Goal: Navigation & Orientation: Find specific page/section

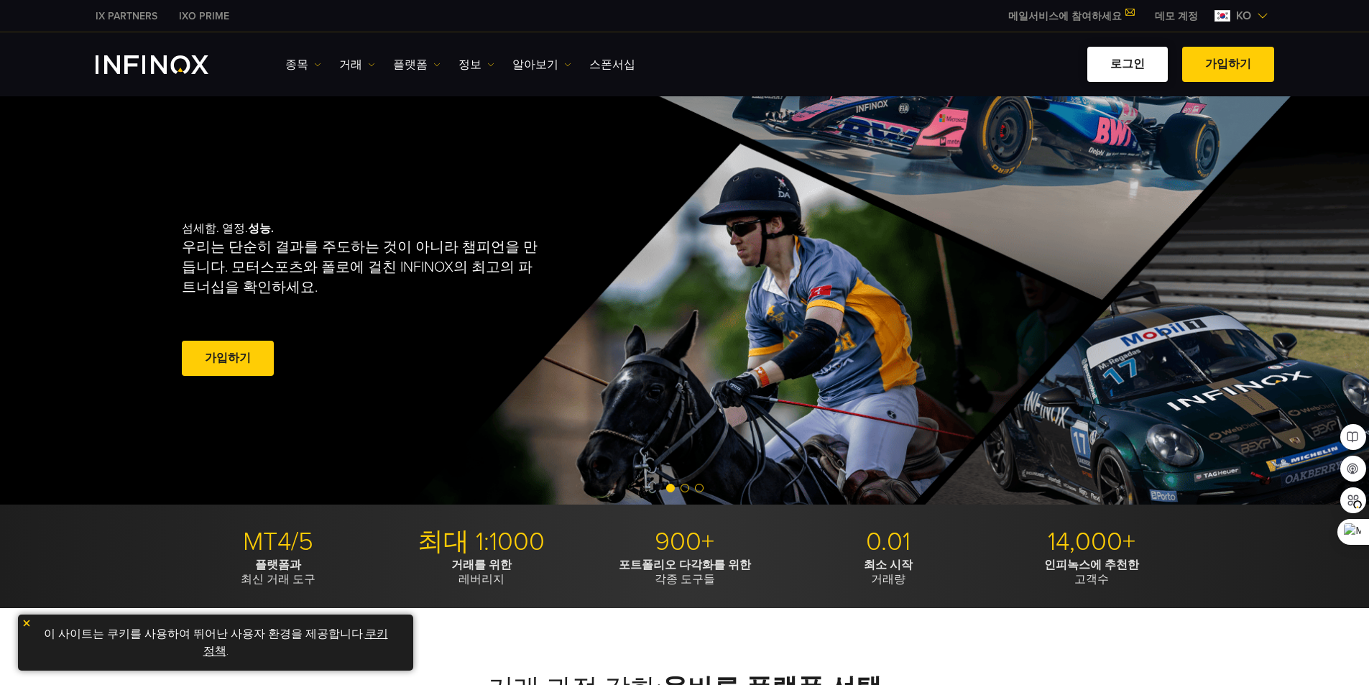
click at [1152, 63] on link "로그인" at bounding box center [1128, 64] width 81 height 35
click at [1134, 69] on link "로그인" at bounding box center [1128, 64] width 81 height 35
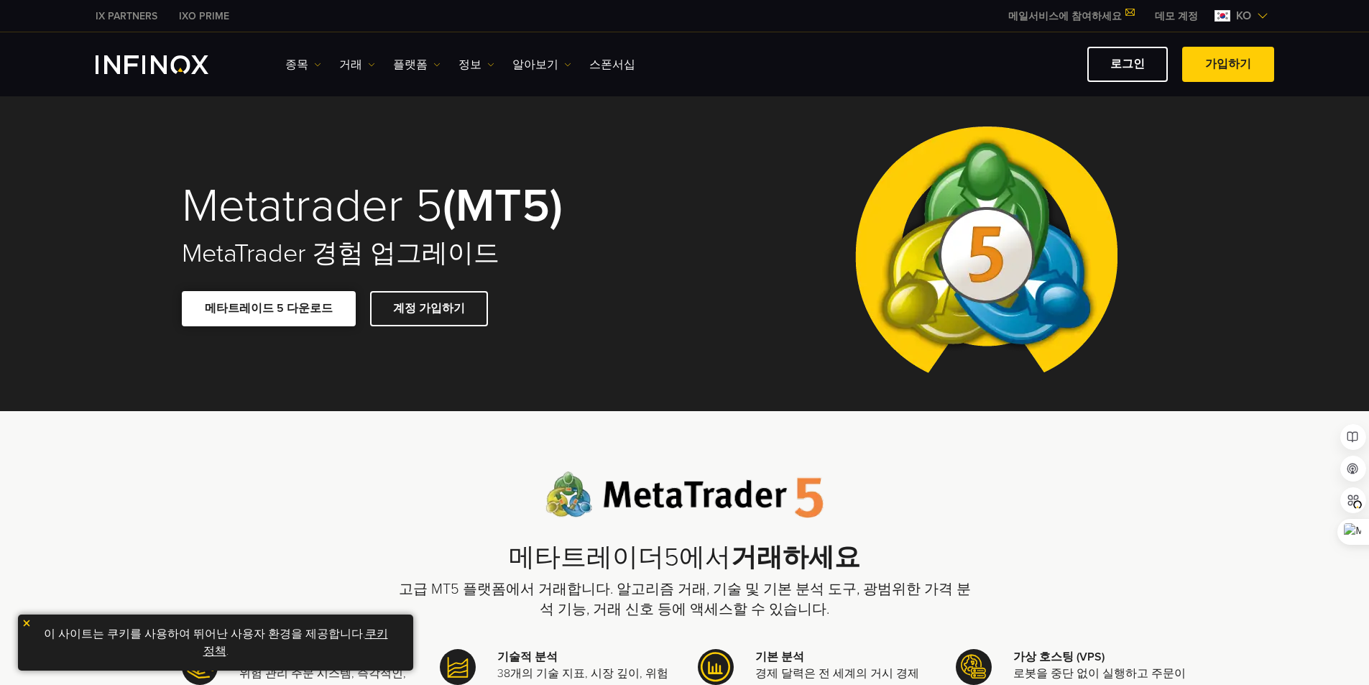
click at [307, 311] on link "메타트레이드 5 다운로드" at bounding box center [269, 308] width 174 height 35
click at [207, 19] on link "IXO PRIME" at bounding box center [204, 16] width 72 height 15
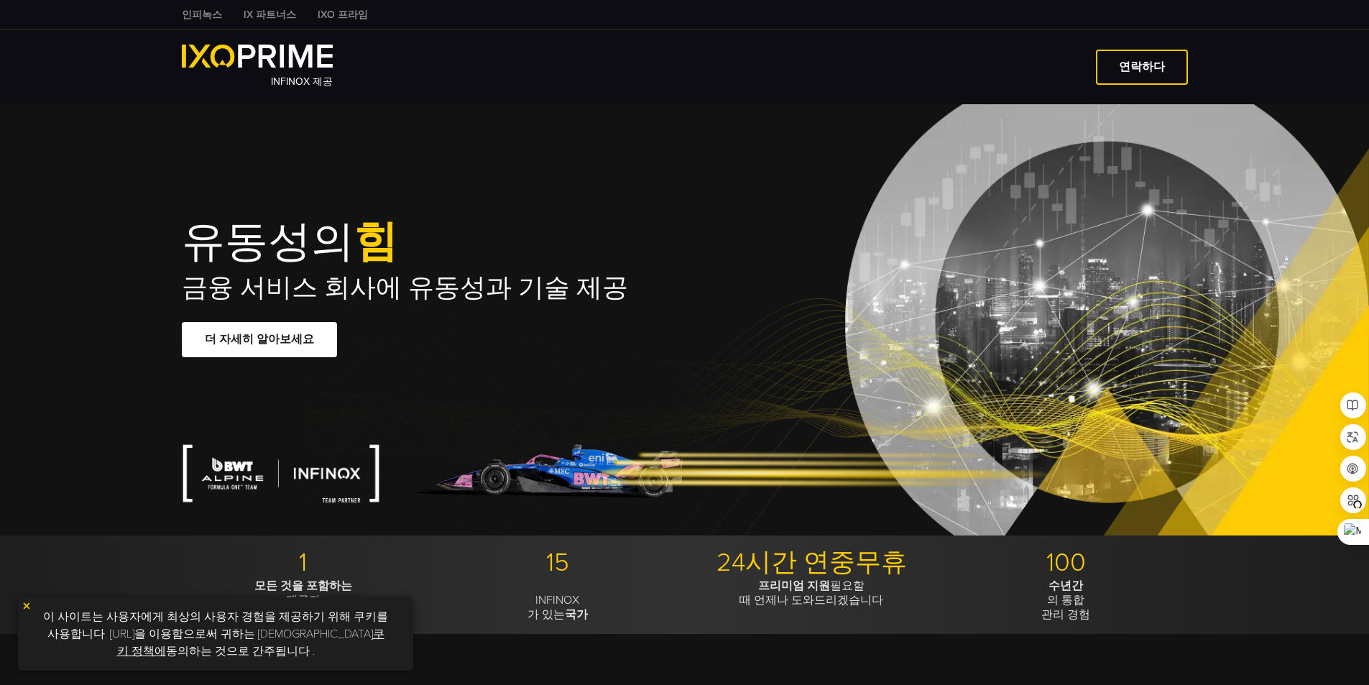
type input "***"
click at [198, 12] on font "인피녹스" at bounding box center [202, 15] width 40 height 12
click at [1142, 60] on font "연락하다" at bounding box center [1142, 67] width 46 height 14
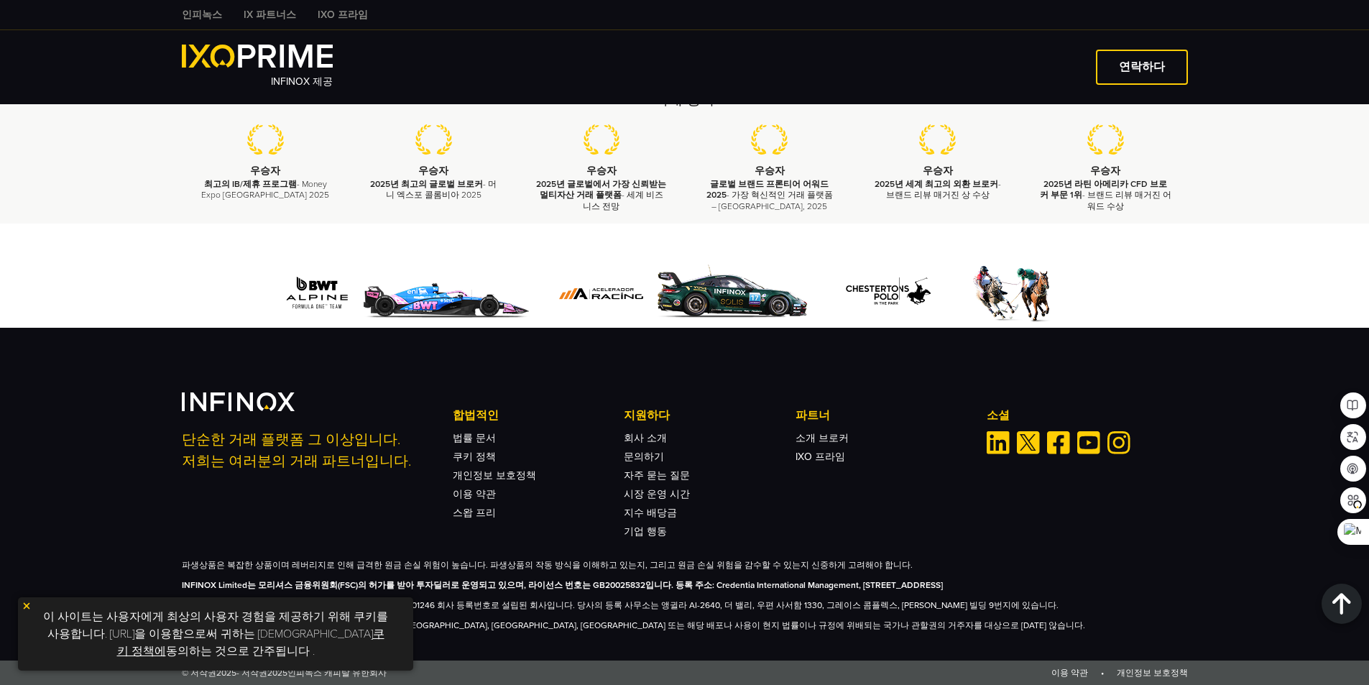
scroll to position [3277, 0]
click at [821, 451] on font "IXO 프라임" at bounding box center [821, 457] width 50 height 12
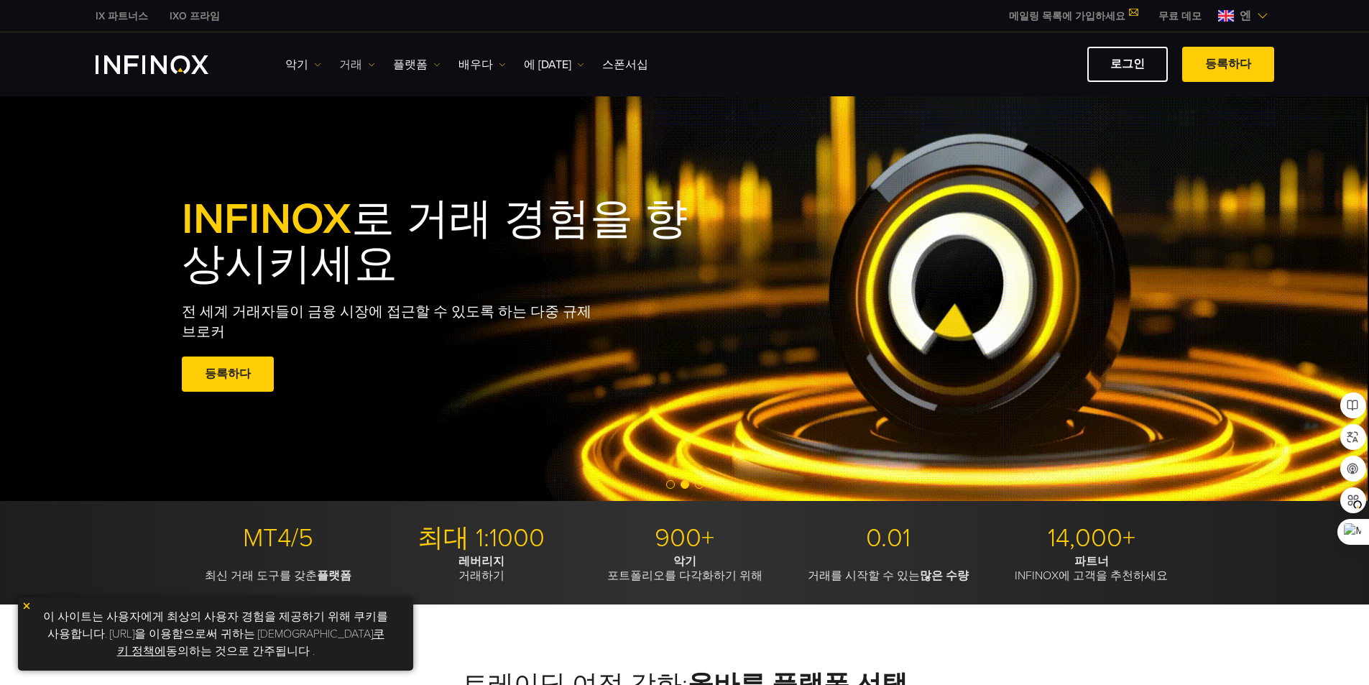
click at [345, 60] on font "거래" at bounding box center [350, 65] width 23 height 14
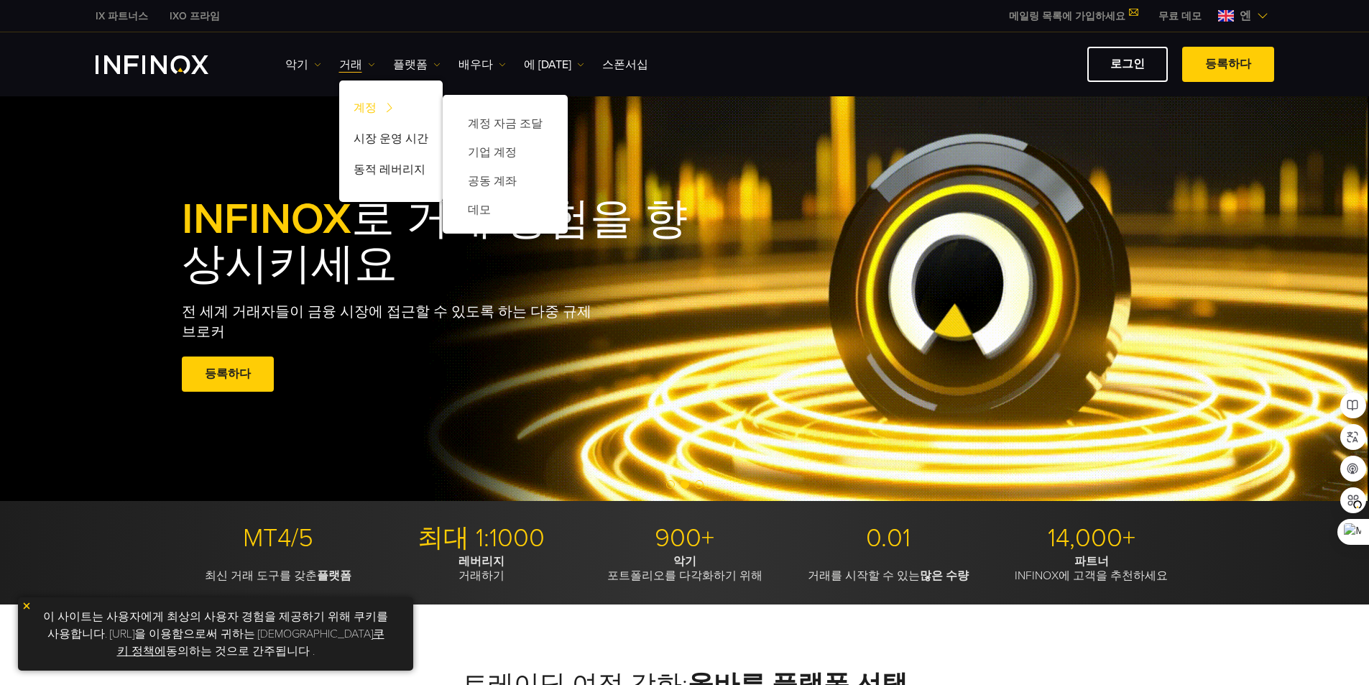
click at [362, 109] on font "계정" at bounding box center [365, 108] width 23 height 14
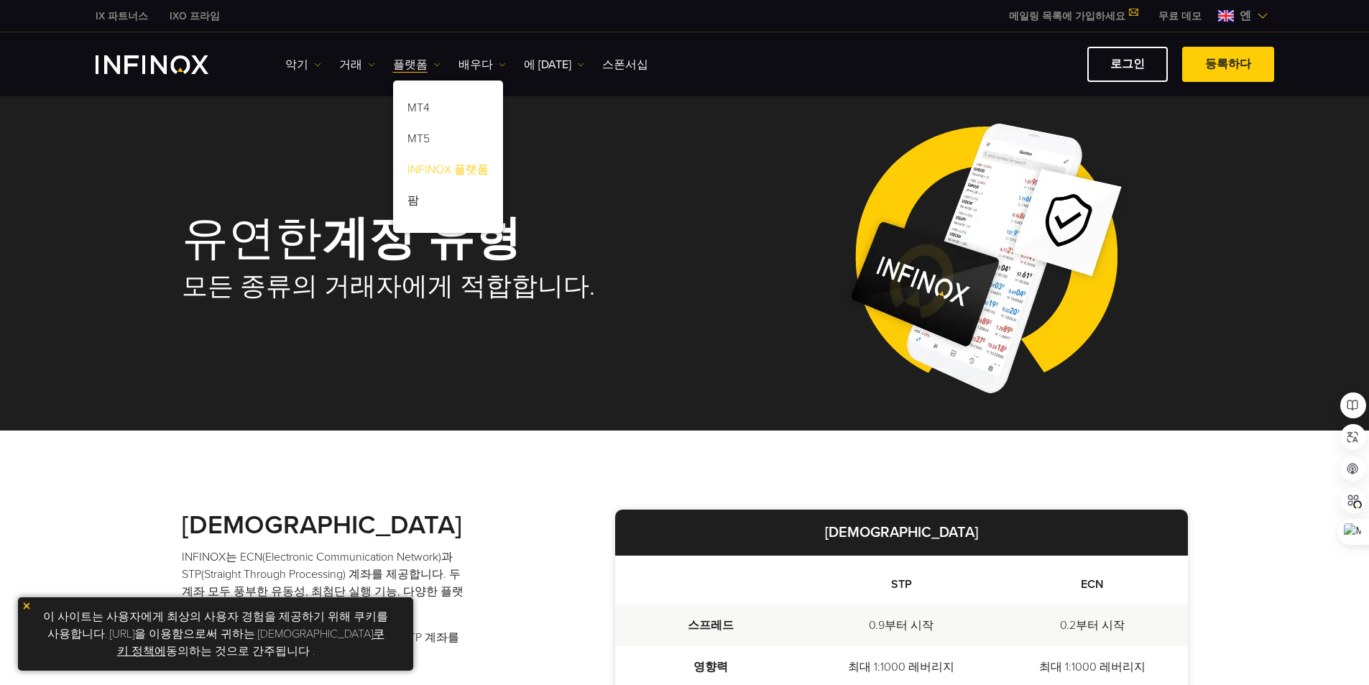
click at [428, 169] on font "INFINOX 플랫폼" at bounding box center [448, 169] width 81 height 14
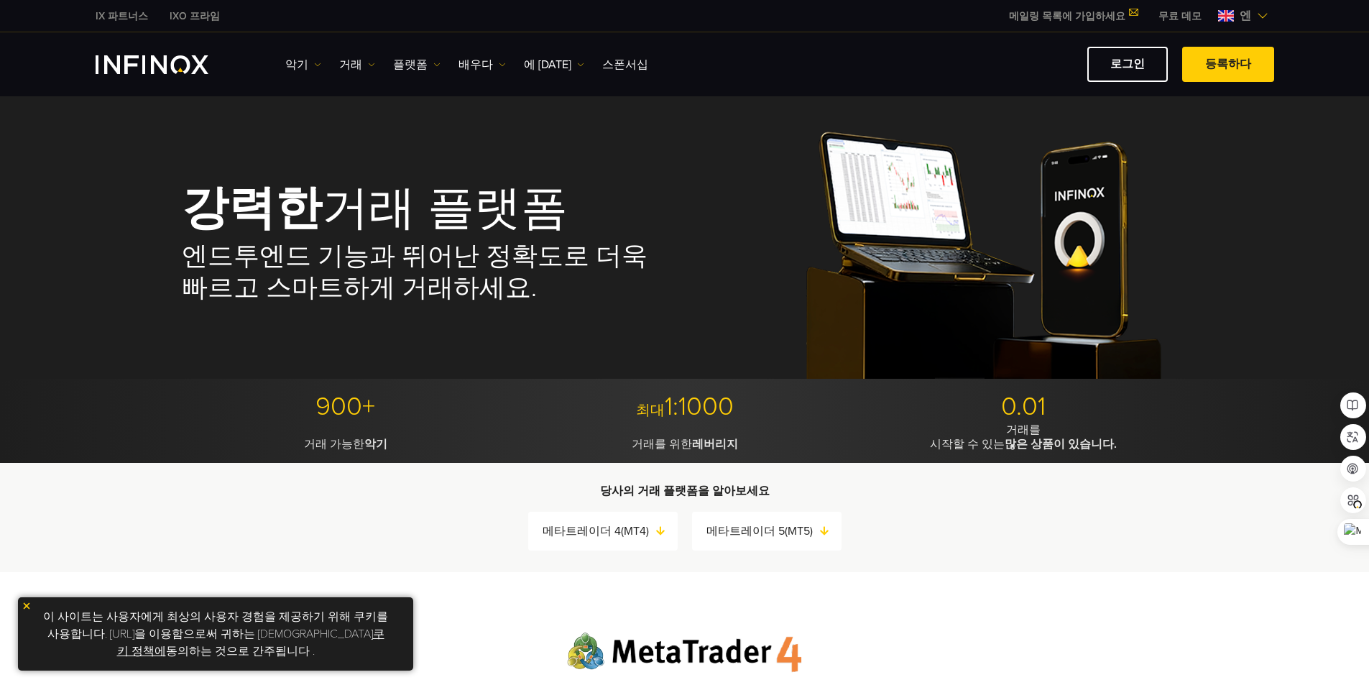
click at [1226, 18] on img at bounding box center [1226, 16] width 16 height 12
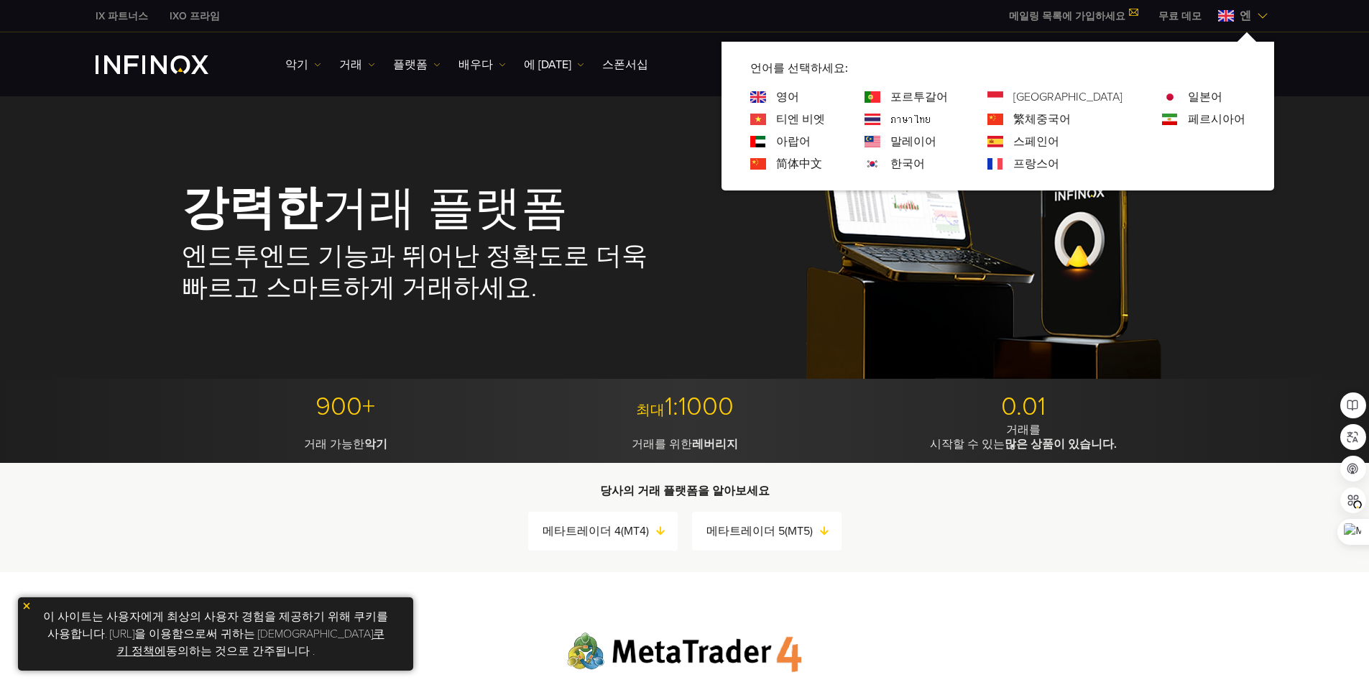
click at [799, 96] on font "영어" at bounding box center [787, 97] width 23 height 14
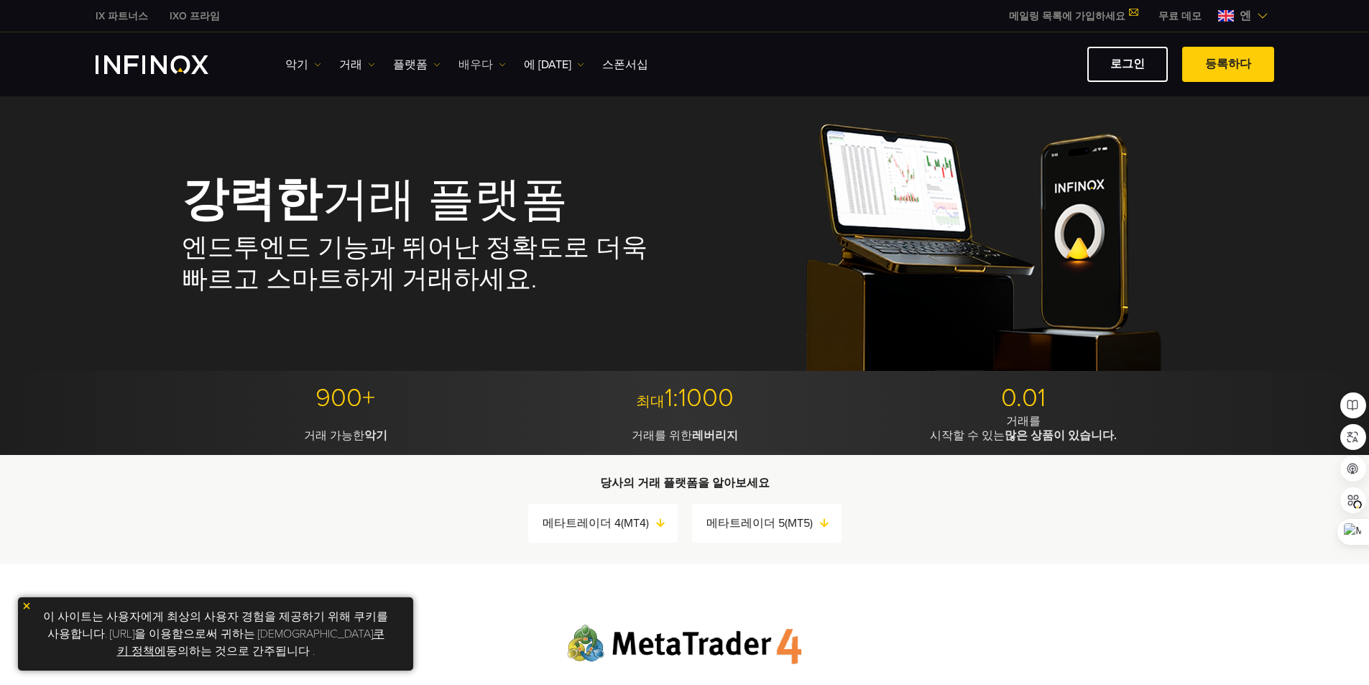
click at [471, 61] on font "배우다" at bounding box center [476, 65] width 35 height 14
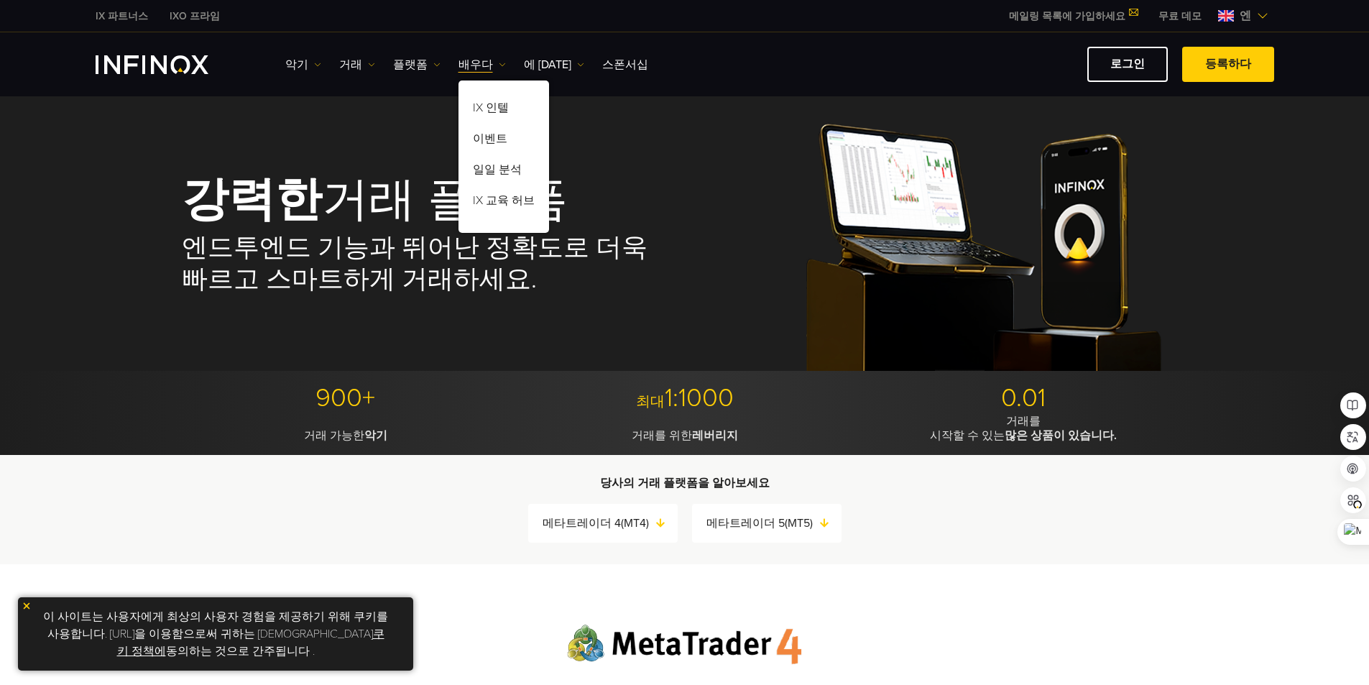
click at [1080, 20] on font "메일링 목록에 가입하세요" at bounding box center [1067, 16] width 116 height 12
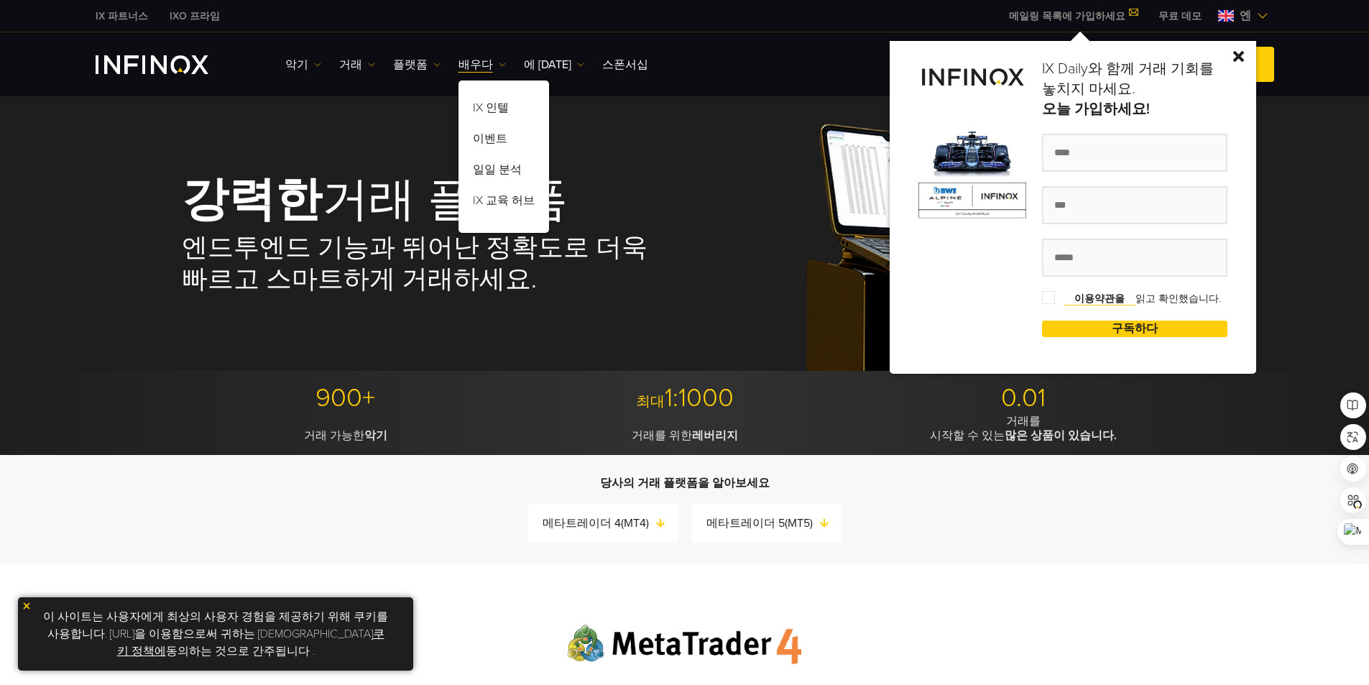
click at [1239, 53] on div "IX Daily와 함께 거래 기회를 놓치지 마세요. 오늘 가입하세요! 이용약관을 읽고 확인했습니다 . 구독하다 성공! 이름" at bounding box center [1073, 207] width 367 height 333
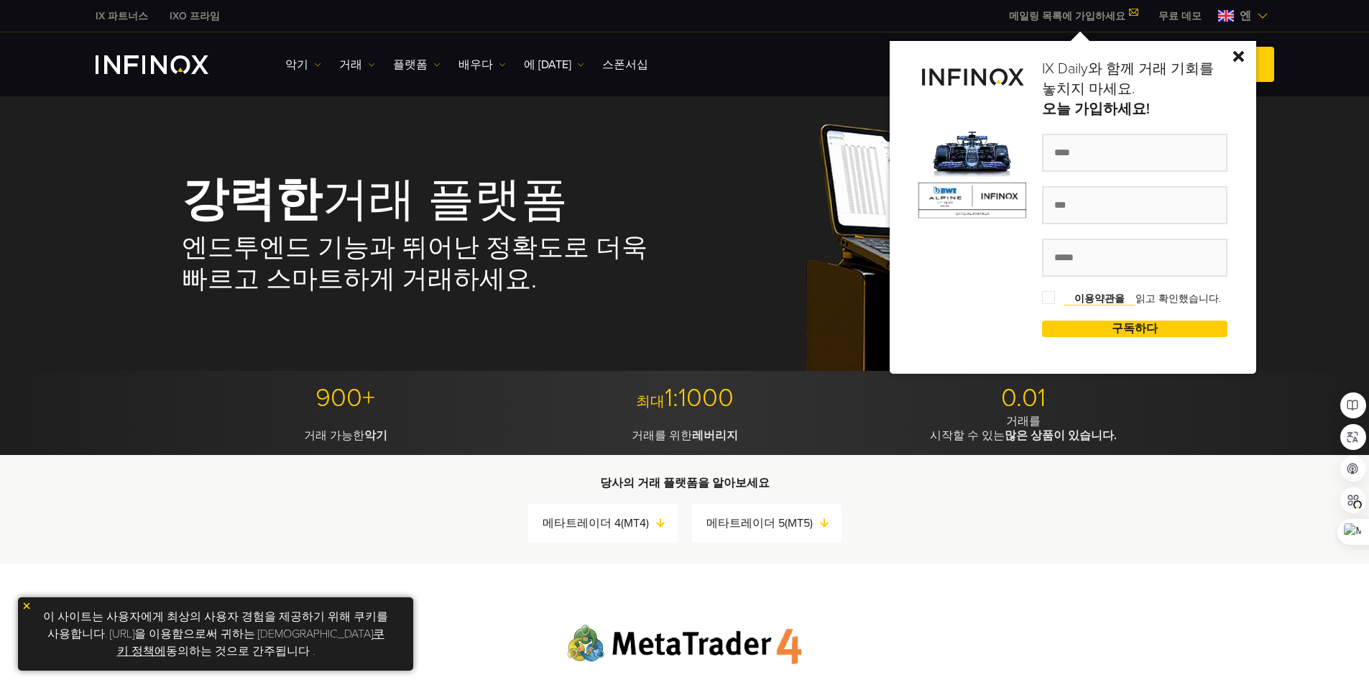
click at [1244, 56] on img at bounding box center [1239, 56] width 11 height 11
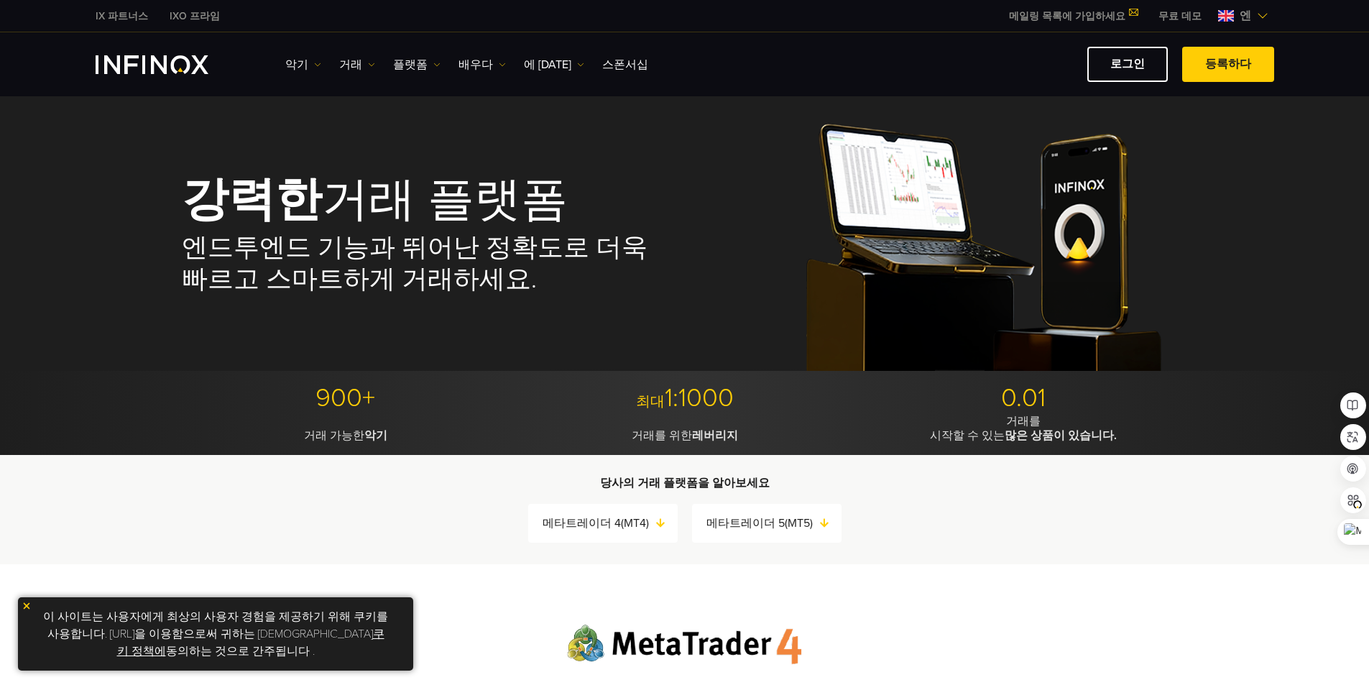
click at [1243, 16] on font "엔" at bounding box center [1246, 16] width 12 height 14
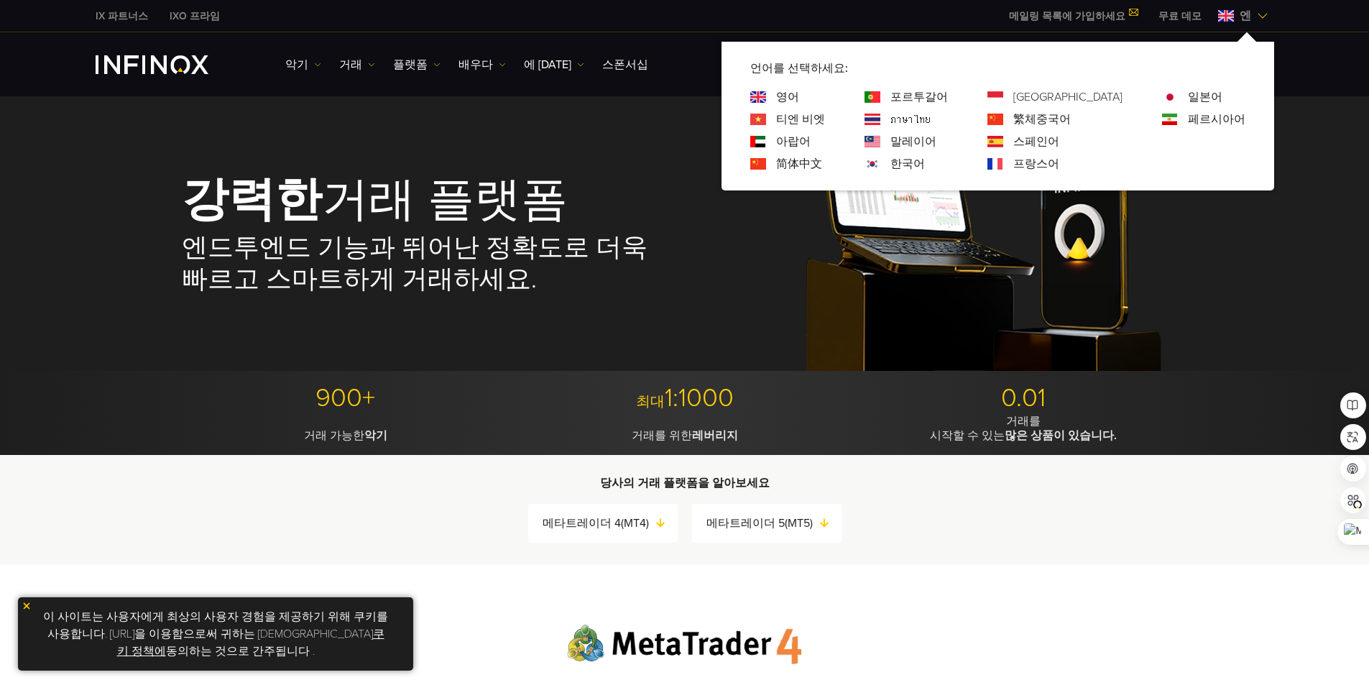
click at [799, 96] on font "영어" at bounding box center [787, 97] width 23 height 14
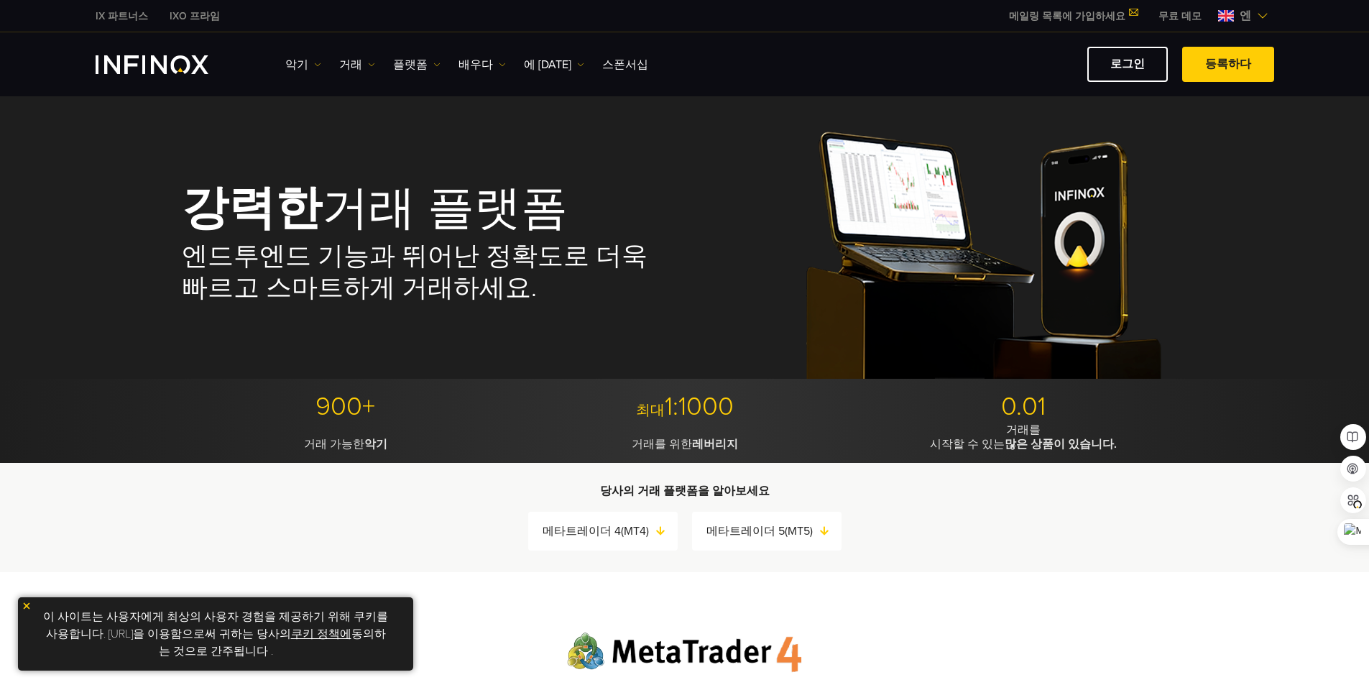
click at [1072, 17] on font "메일링 목록에 가입하세요" at bounding box center [1067, 16] width 116 height 12
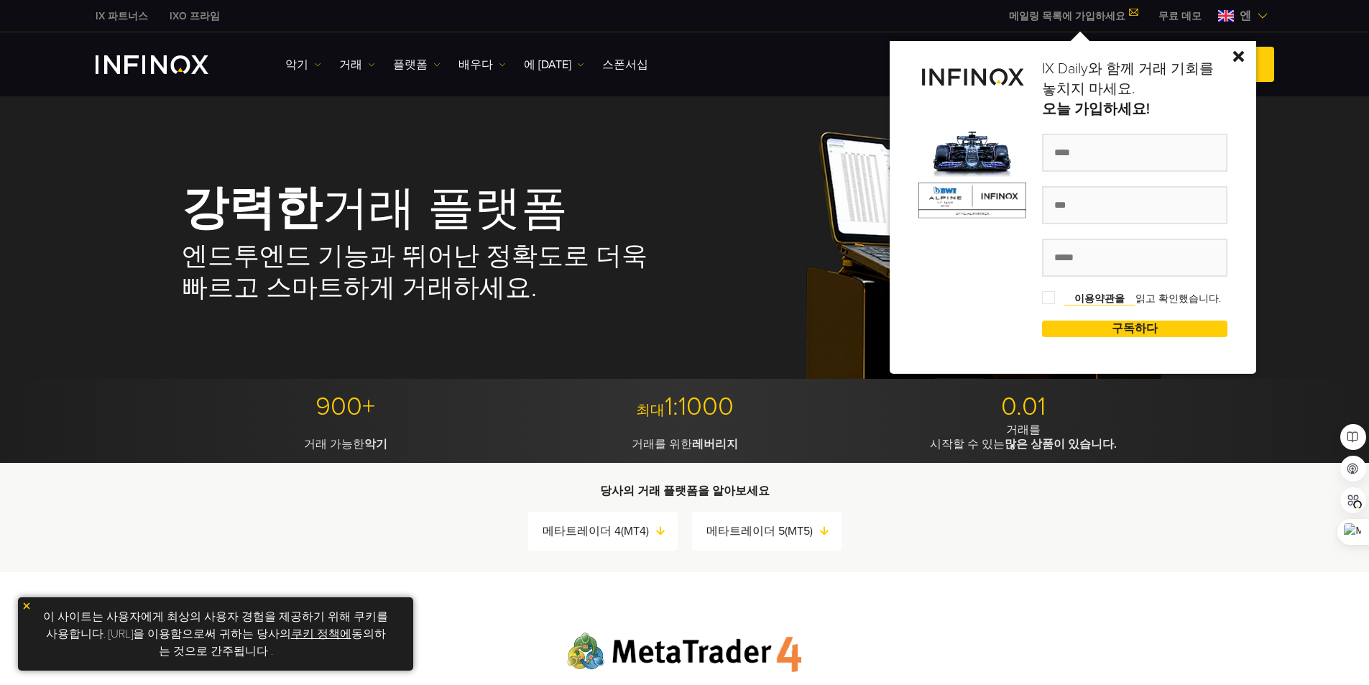
click at [1244, 55] on img at bounding box center [1239, 56] width 11 height 11
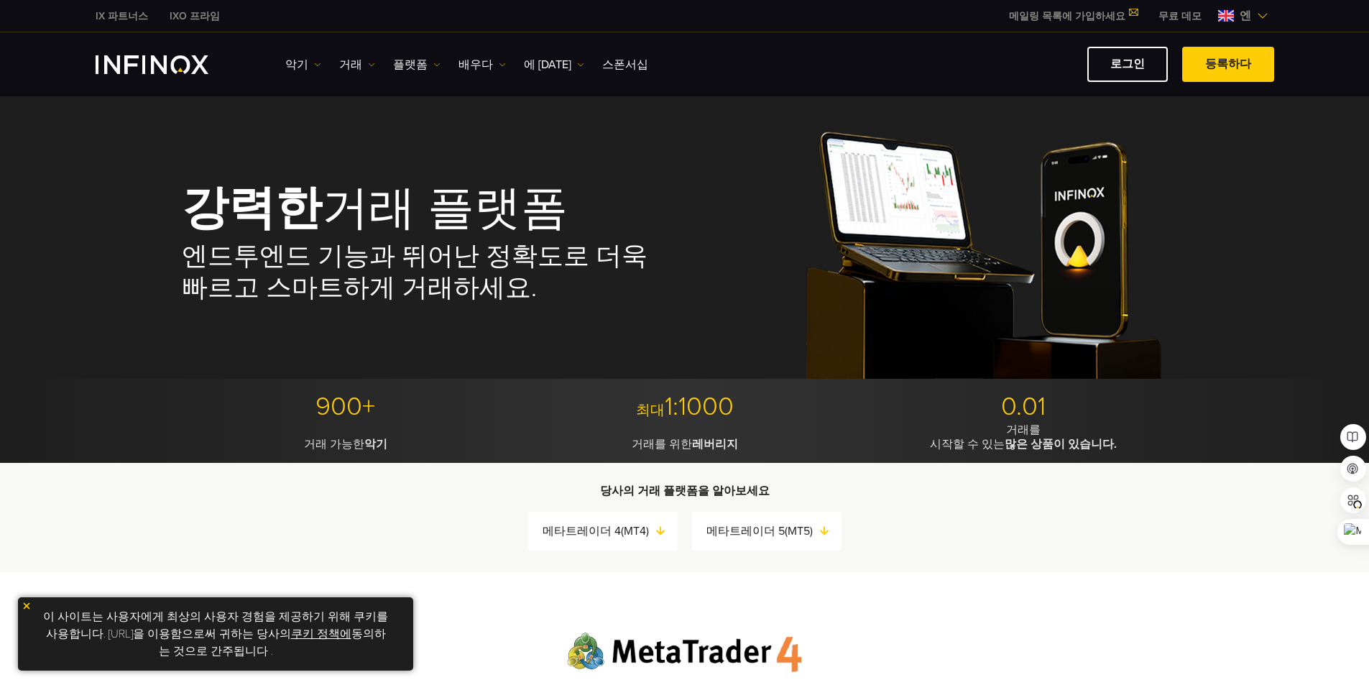
click at [1192, 18] on font "무료 데모" at bounding box center [1180, 16] width 43 height 12
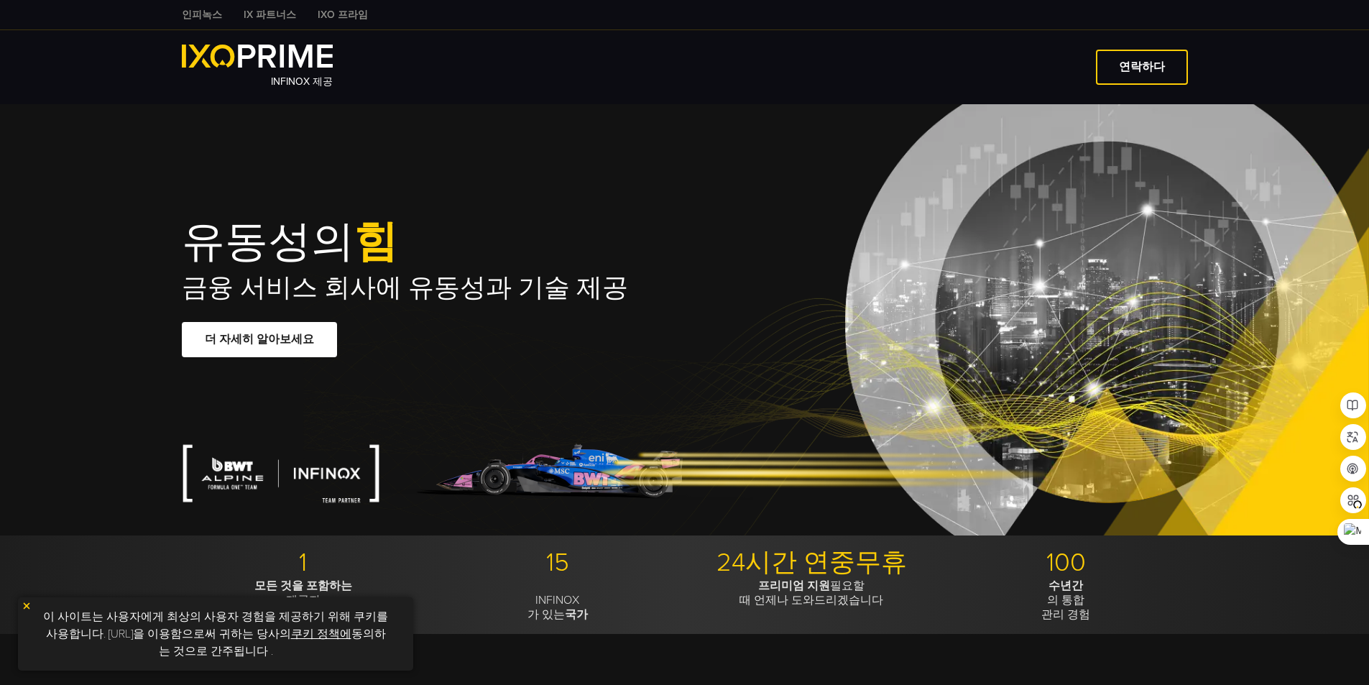
type input "***"
click at [298, 75] on font "INFINOX 제공" at bounding box center [302, 81] width 62 height 12
type input "***"
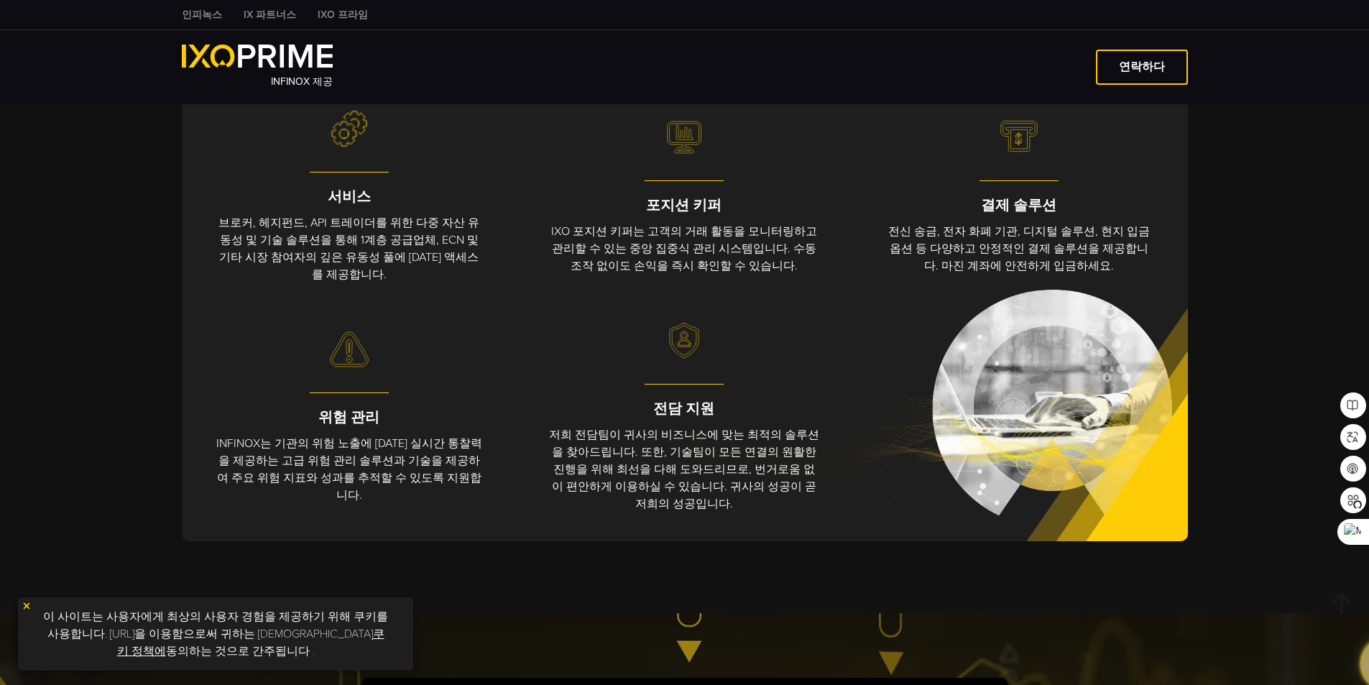
scroll to position [719, 0]
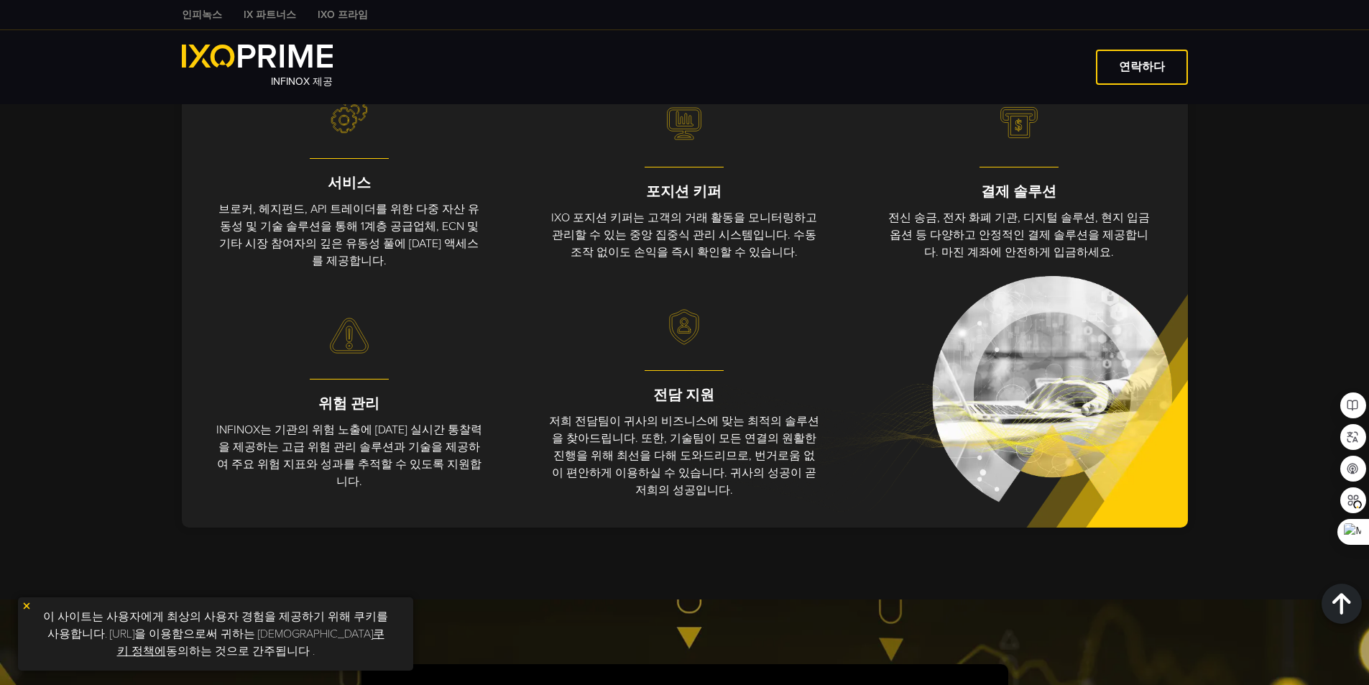
click at [360, 185] on font "서비스" at bounding box center [349, 183] width 43 height 17
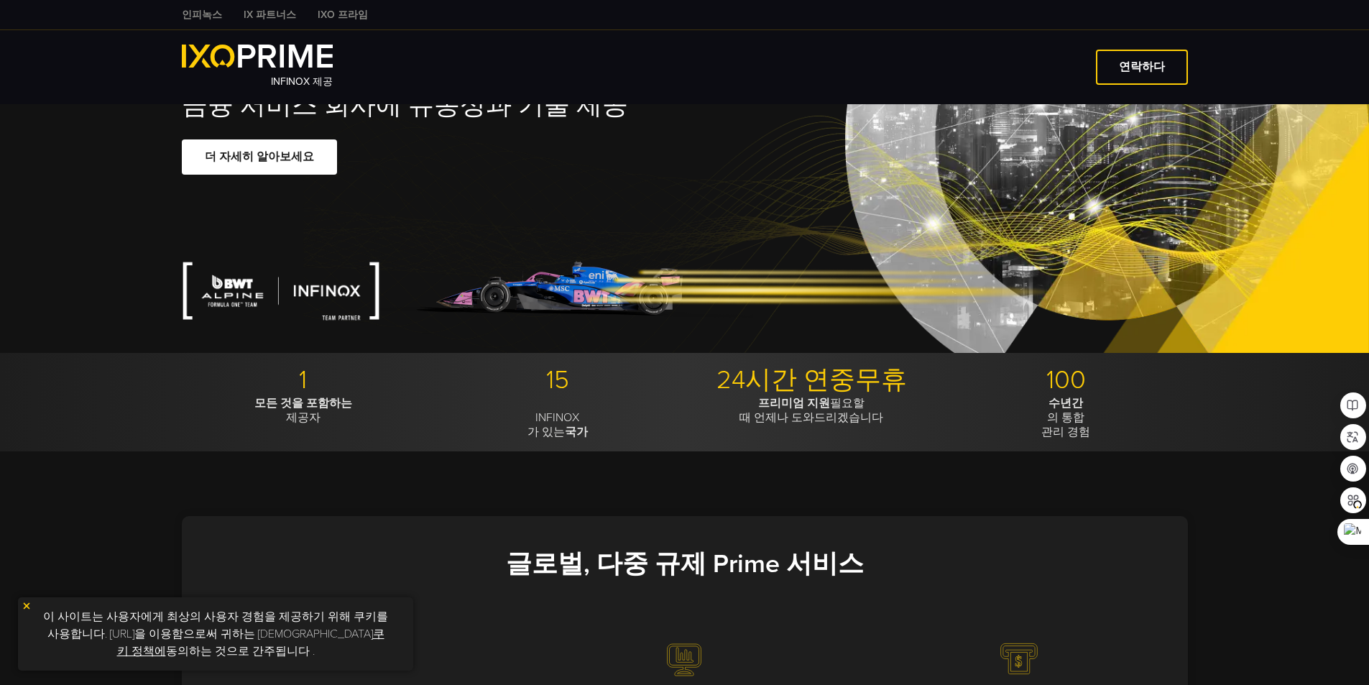
scroll to position [0, 0]
